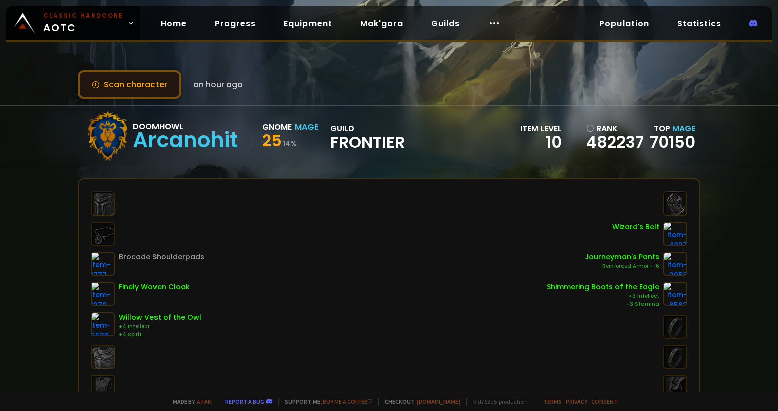
click at [145, 89] on button "Scan character" at bounding box center [129, 84] width 103 height 29
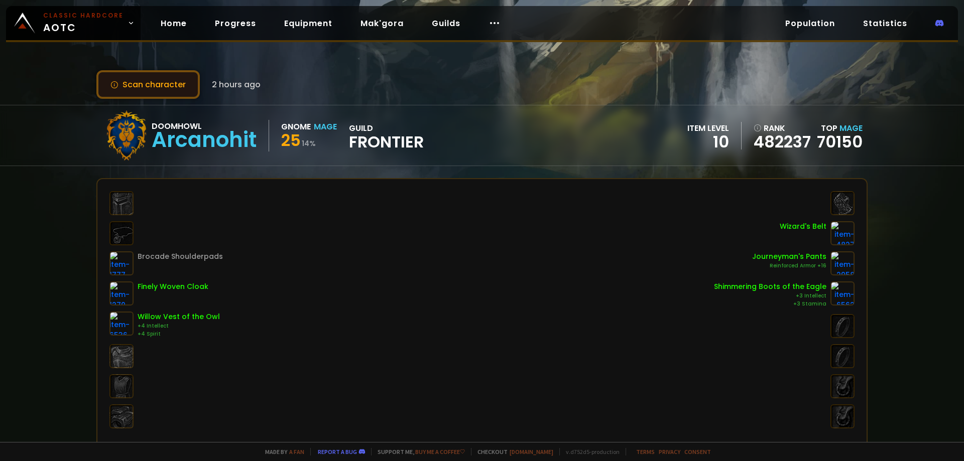
click at [143, 87] on button "Scan character" at bounding box center [147, 84] width 103 height 29
click at [181, 89] on button "Scan character" at bounding box center [147, 84] width 103 height 29
